Goal: Task Accomplishment & Management: Manage account settings

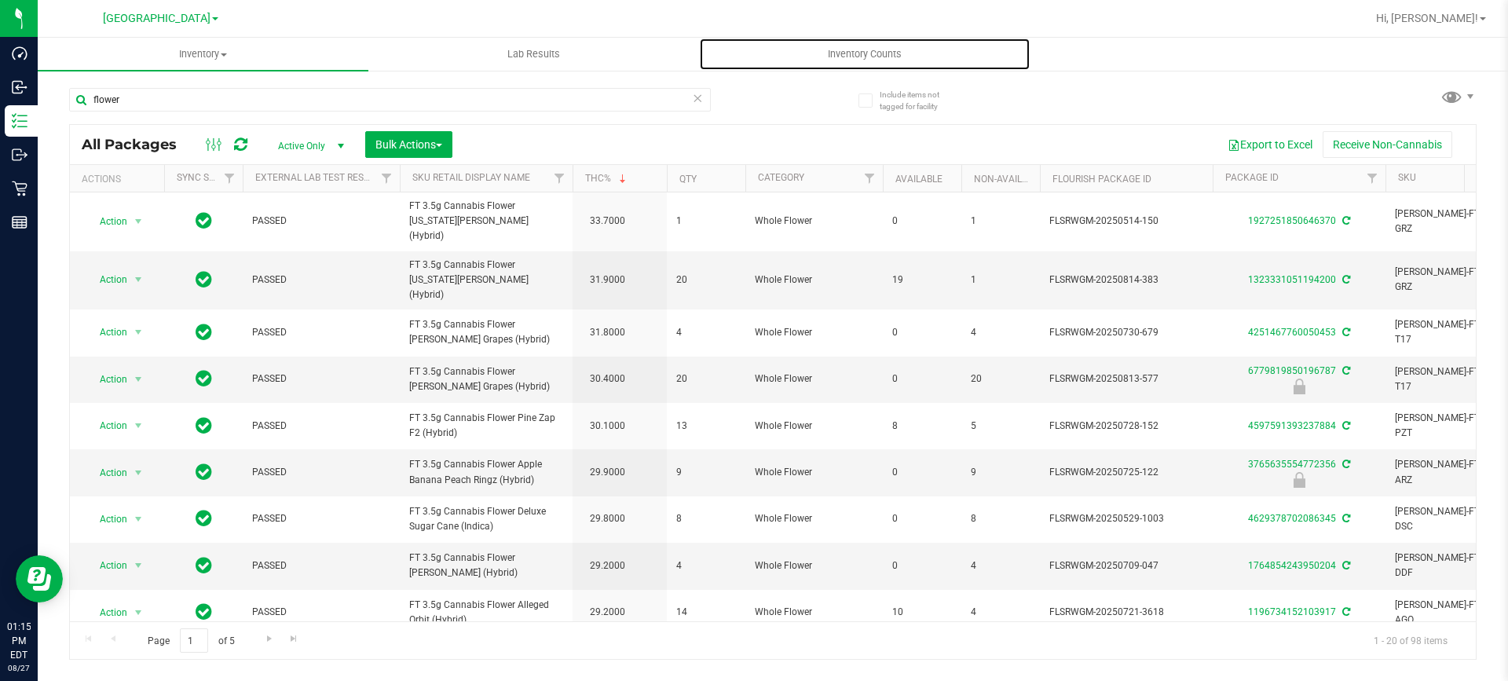
click at [849, 55] on span "Inventory Counts" at bounding box center [865, 54] width 116 height 14
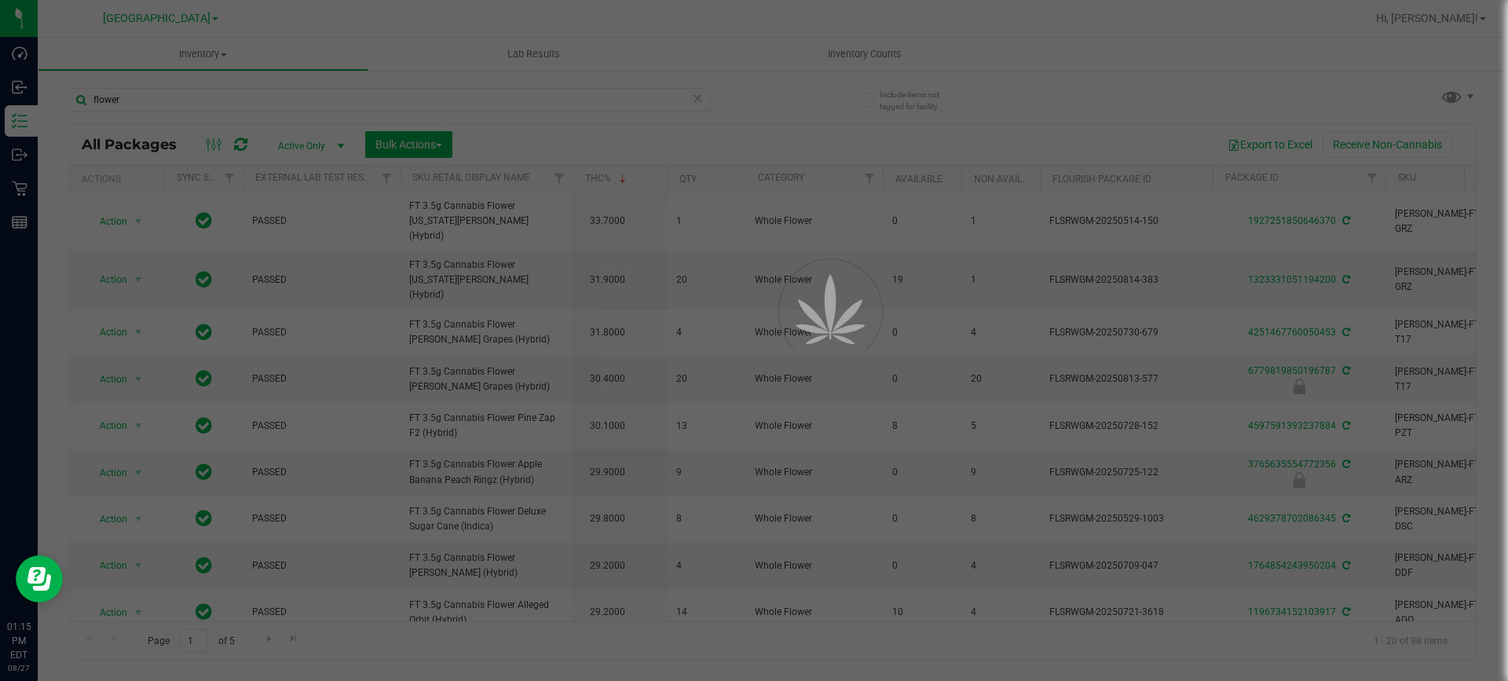
click at [178, 15] on div at bounding box center [754, 340] width 1508 height 681
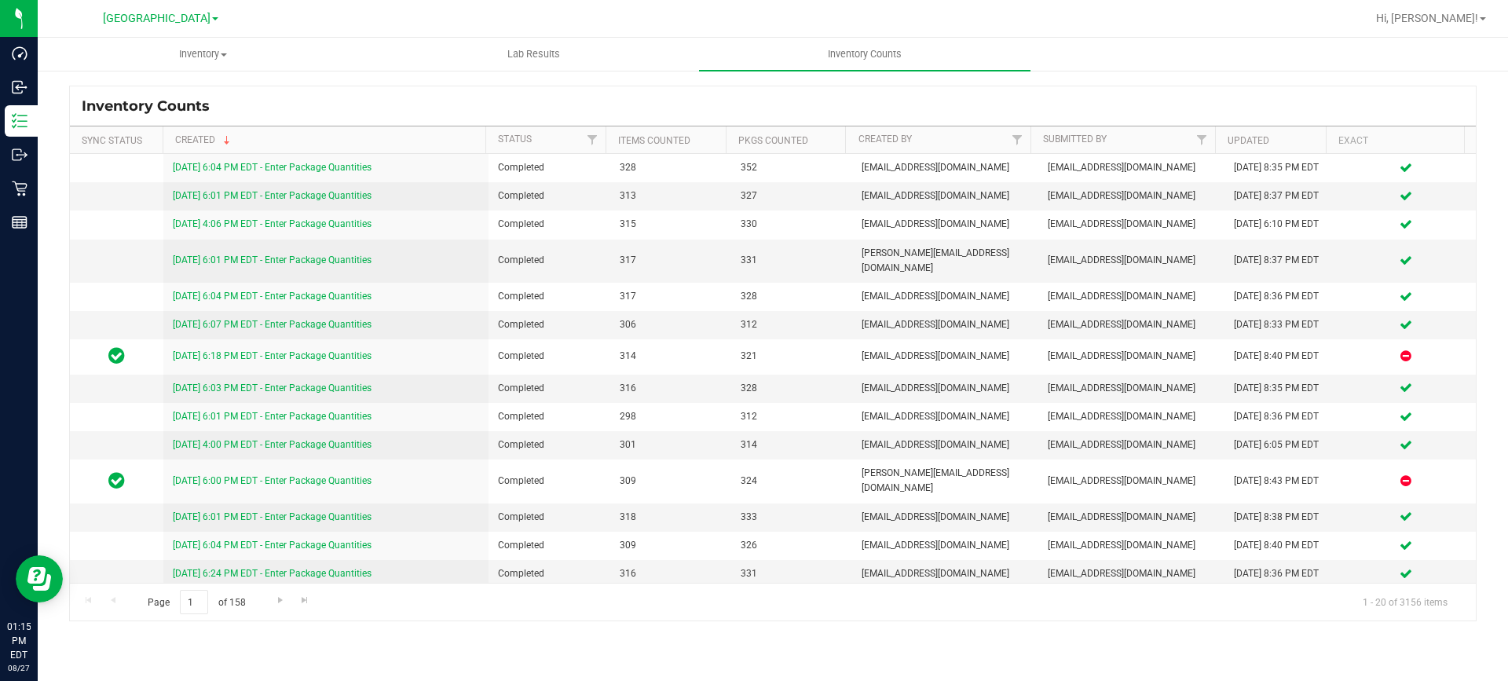
click at [164, 21] on span "[GEOGRAPHIC_DATA]" at bounding box center [157, 18] width 108 height 13
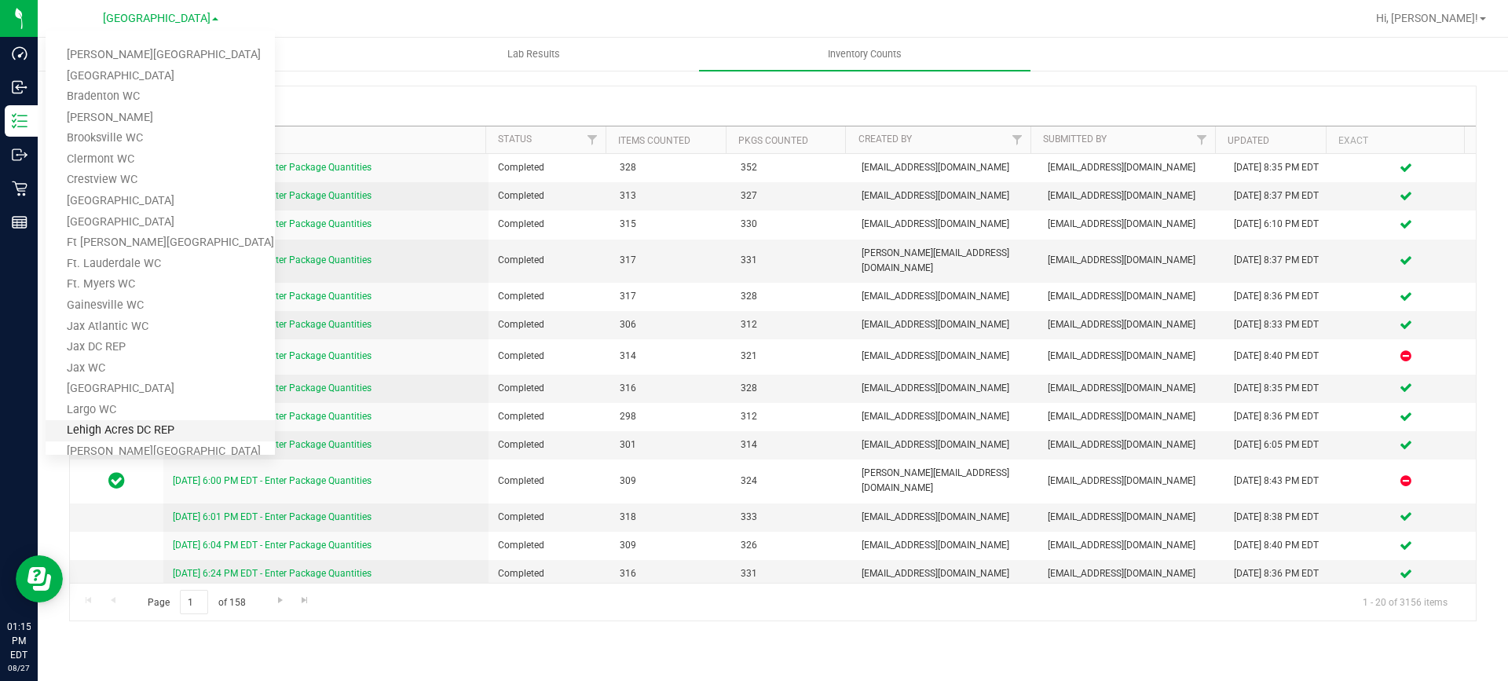
click at [163, 420] on link "Lehigh Acres DC REP" at bounding box center [160, 430] width 229 height 21
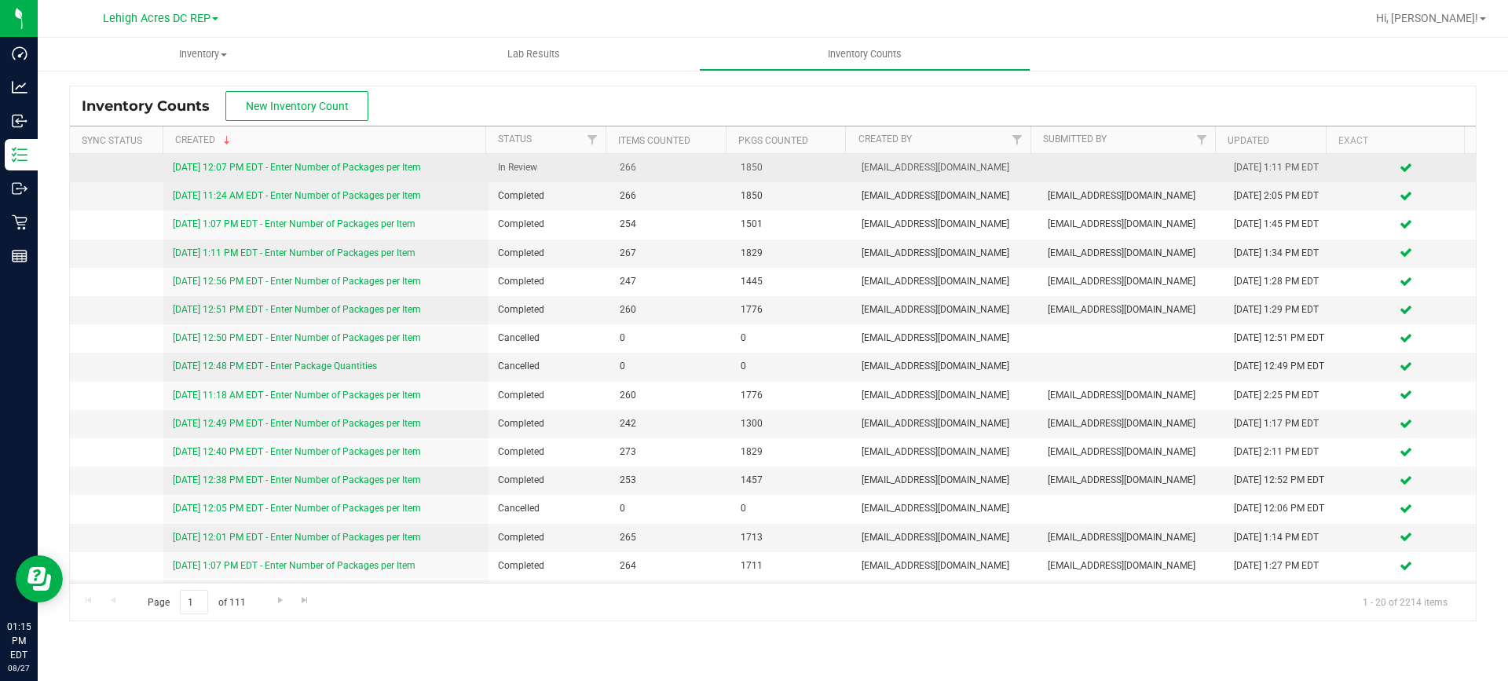
click at [271, 167] on link "[DATE] 12:07 PM EDT - Enter Number of Packages per Item" at bounding box center [297, 167] width 248 height 11
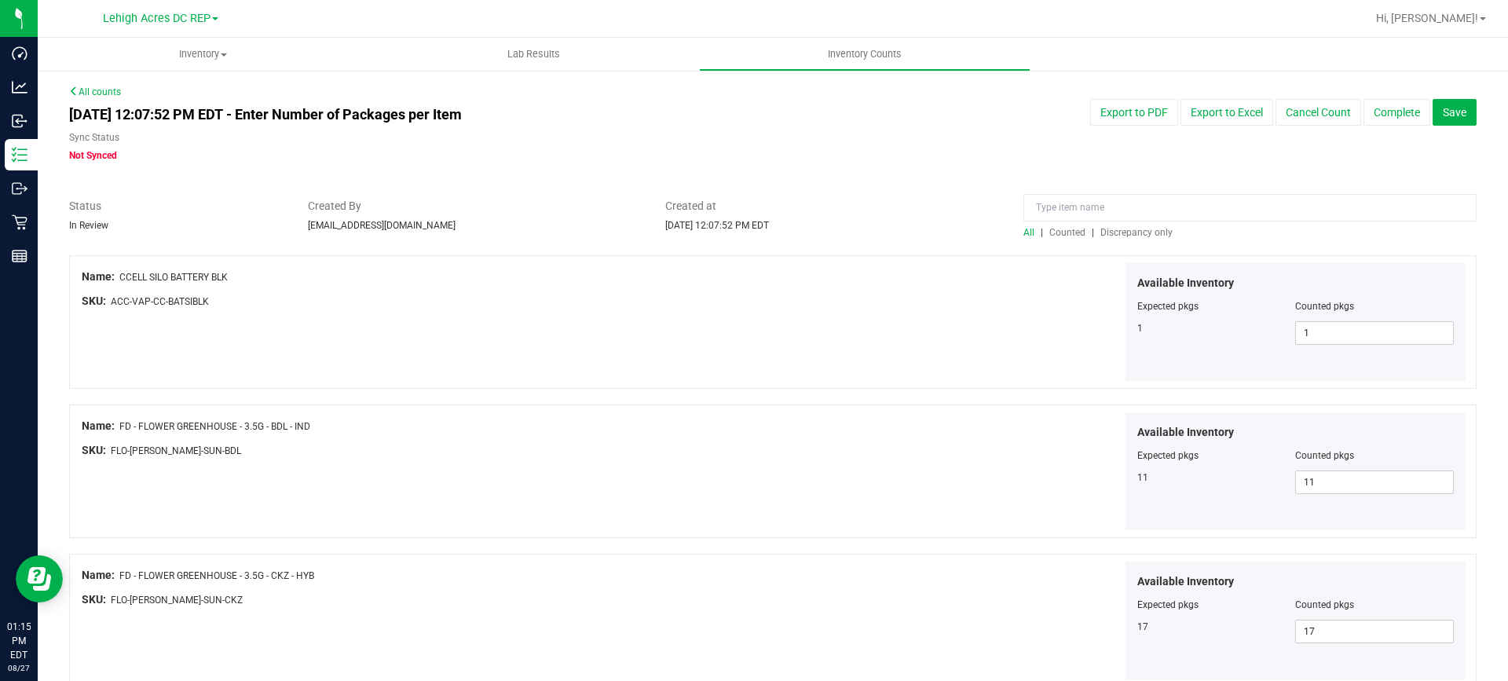
click at [1123, 236] on span "Discrepancy only" at bounding box center [1137, 232] width 72 height 11
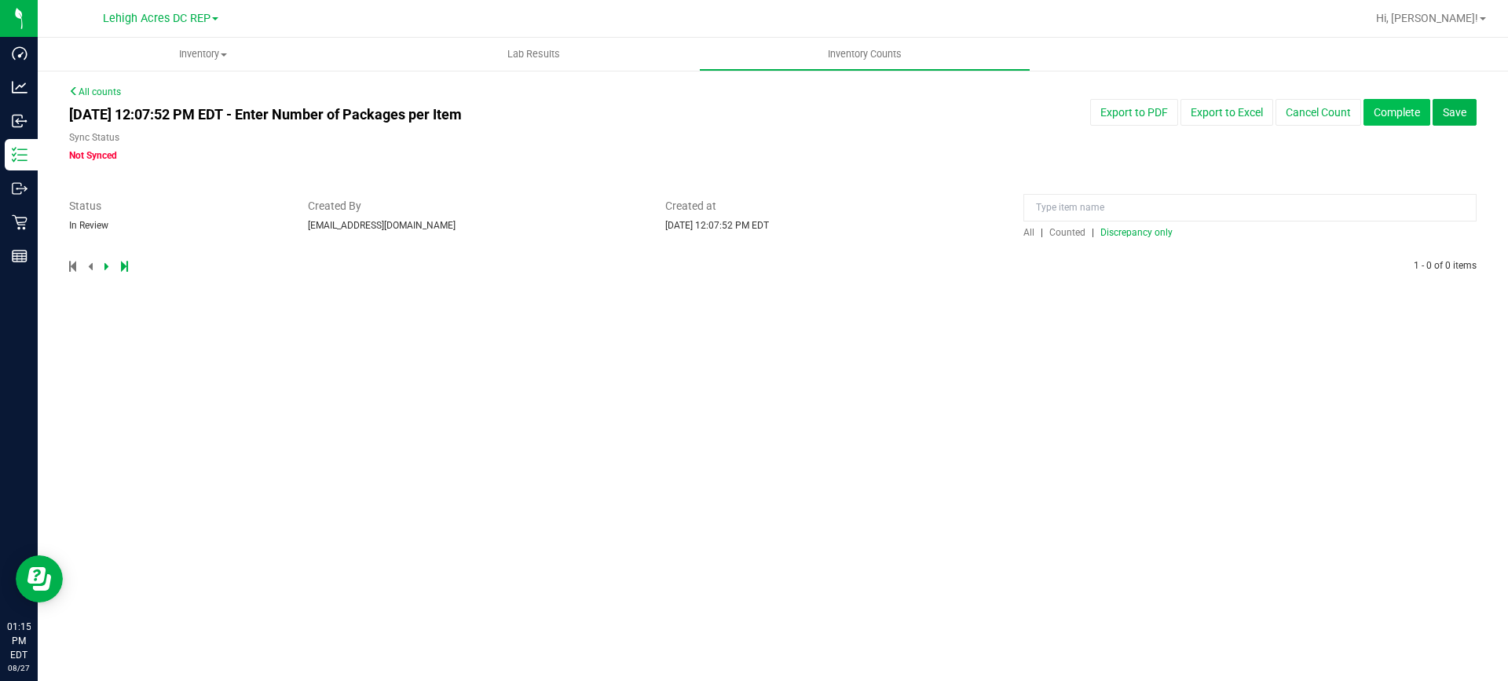
click at [1395, 112] on button "Complete" at bounding box center [1397, 112] width 67 height 27
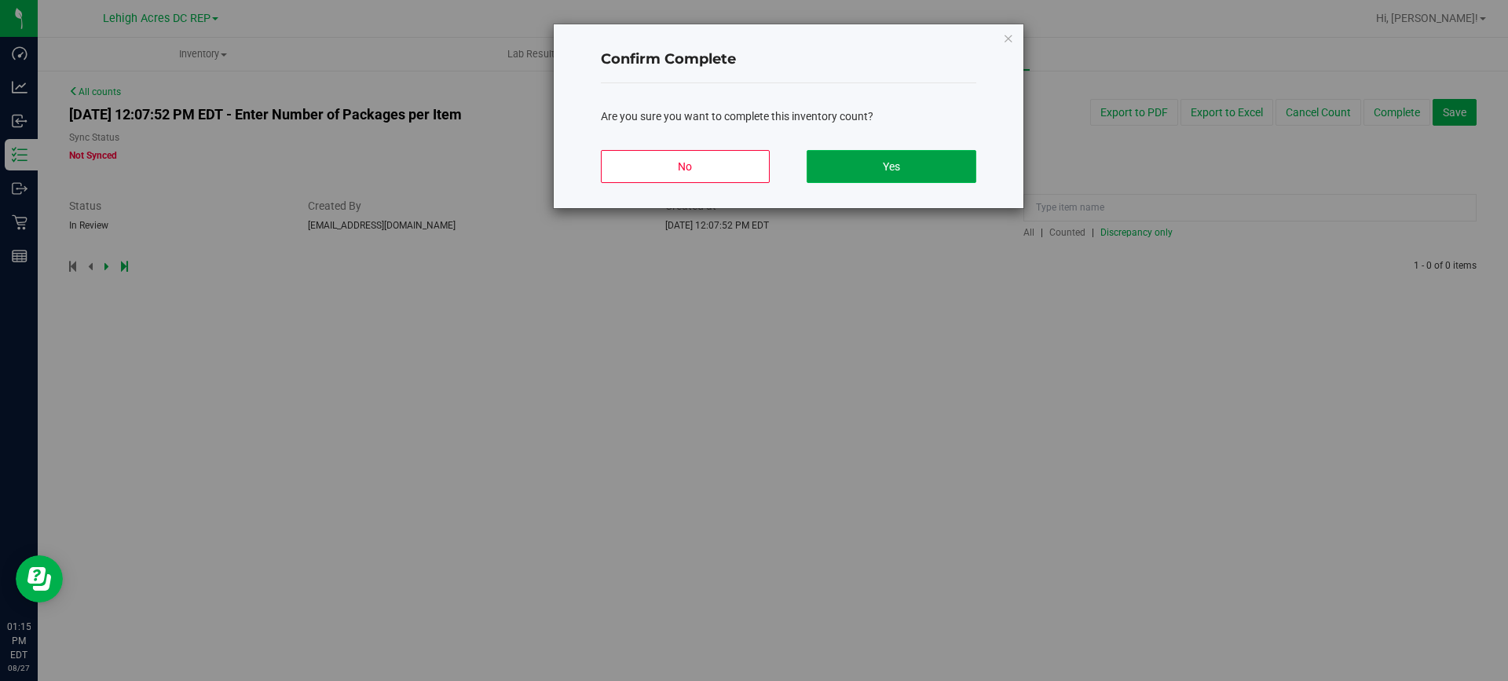
click at [952, 165] on button "Yes" at bounding box center [891, 166] width 169 height 33
